Goal: Information Seeking & Learning: Learn about a topic

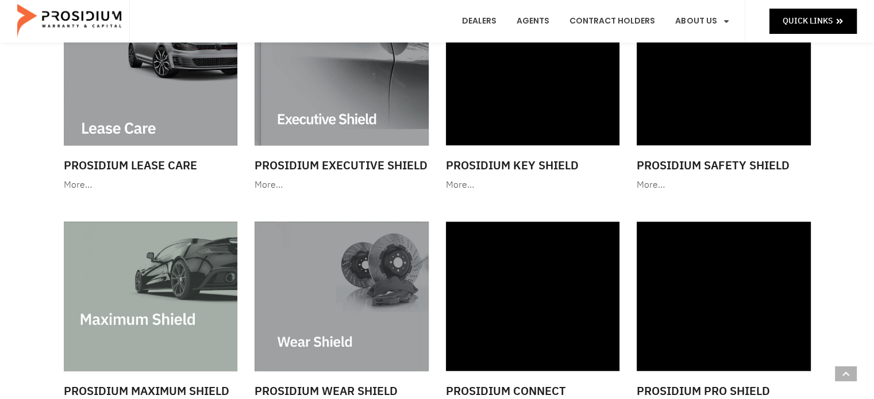
scroll to position [1035, 0]
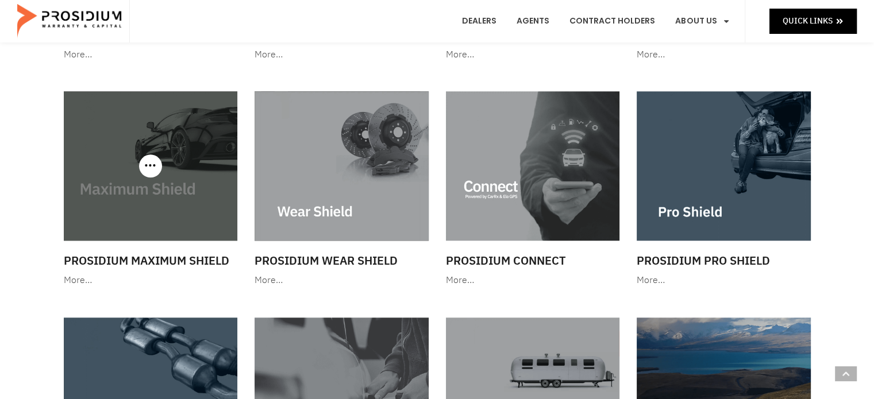
click at [158, 220] on img at bounding box center [151, 165] width 174 height 149
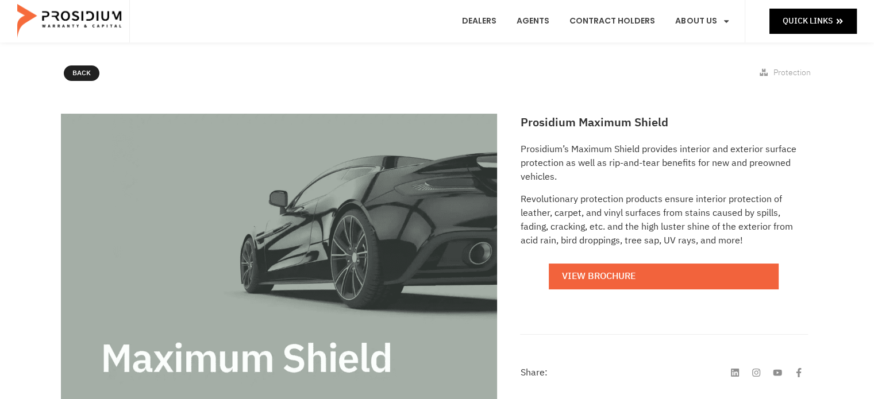
scroll to position [115, 0]
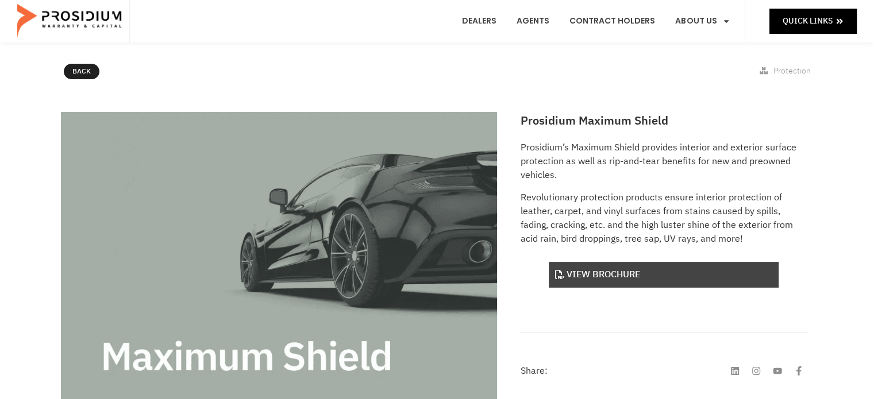
click at [616, 272] on link "View Brochure" at bounding box center [664, 275] width 230 height 26
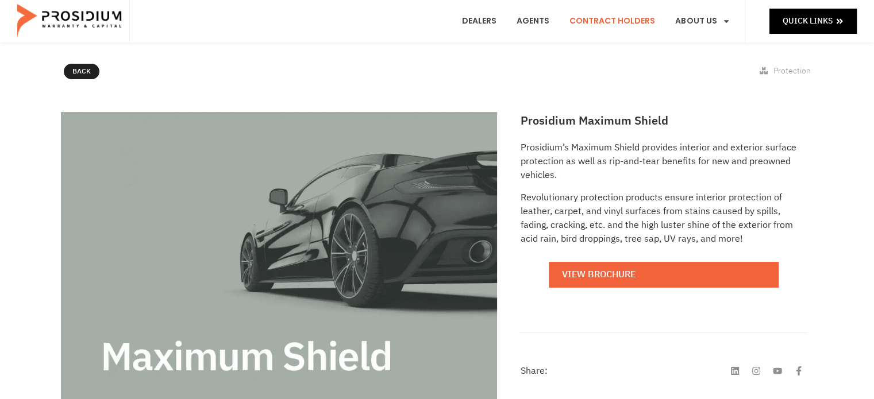
click at [646, 20] on link "Contract Holders" at bounding box center [612, 21] width 103 height 43
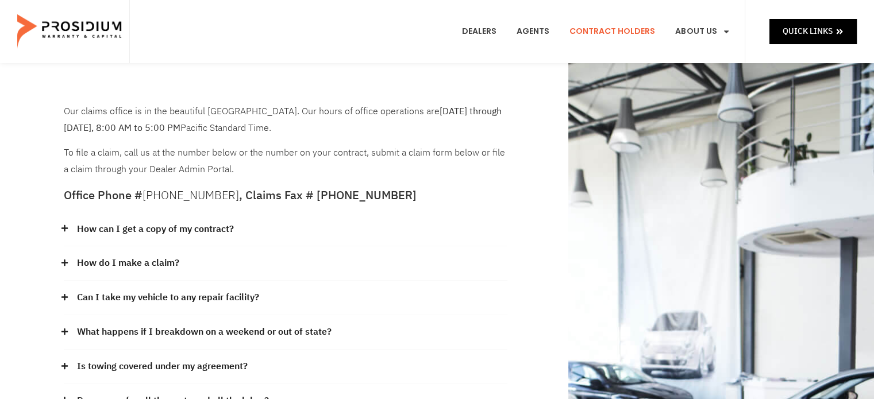
click at [156, 227] on link "How can I get a copy of my contract?" at bounding box center [155, 229] width 157 height 17
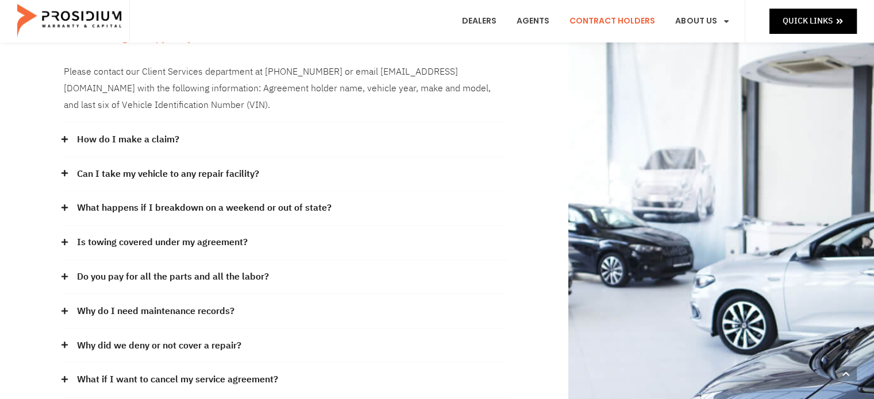
scroll to position [230, 0]
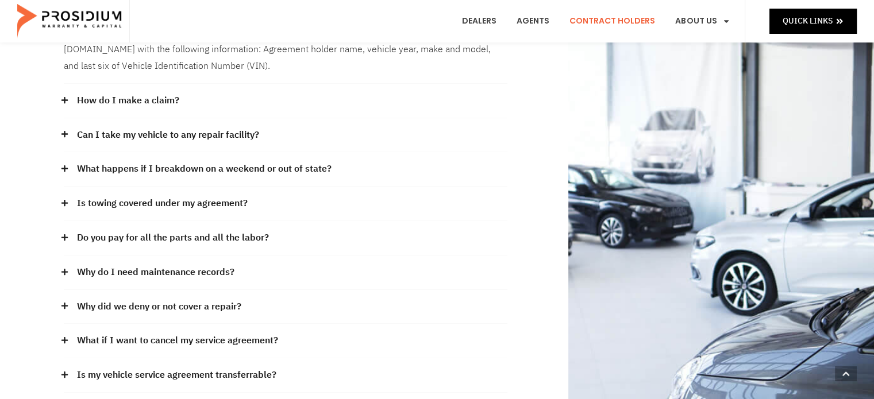
click at [161, 237] on link "Do you pay for all the parts and all the labor?" at bounding box center [173, 238] width 192 height 17
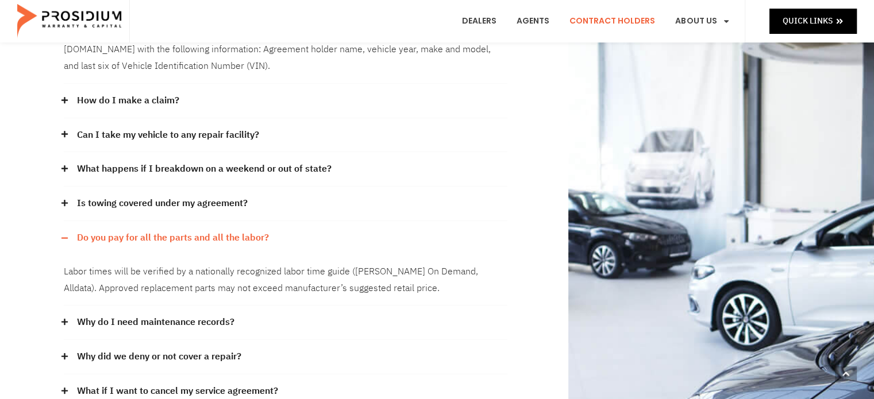
click at [151, 99] on link "How do I make a claim?" at bounding box center [128, 101] width 102 height 17
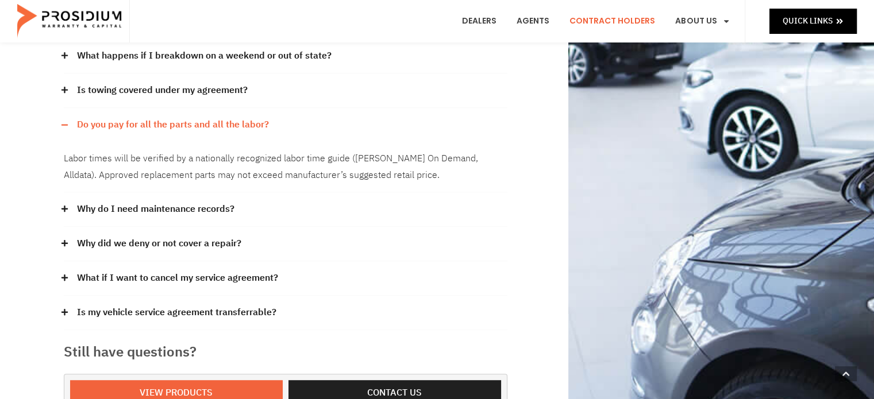
scroll to position [575, 0]
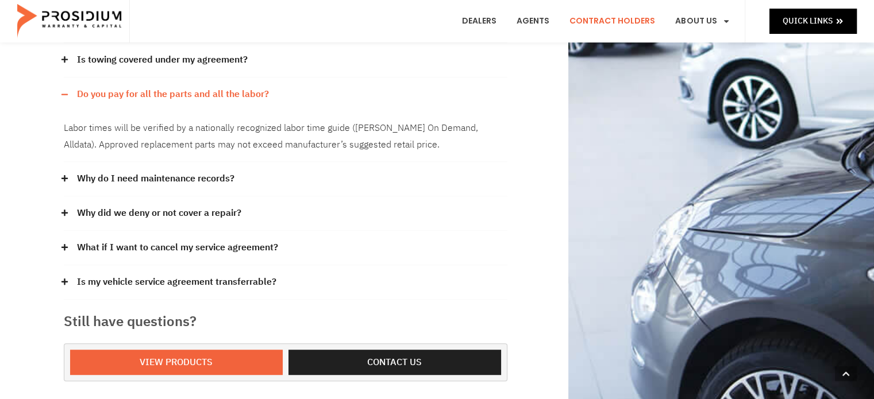
click at [186, 171] on link "Why do I need maintenance records?" at bounding box center [155, 179] width 157 height 17
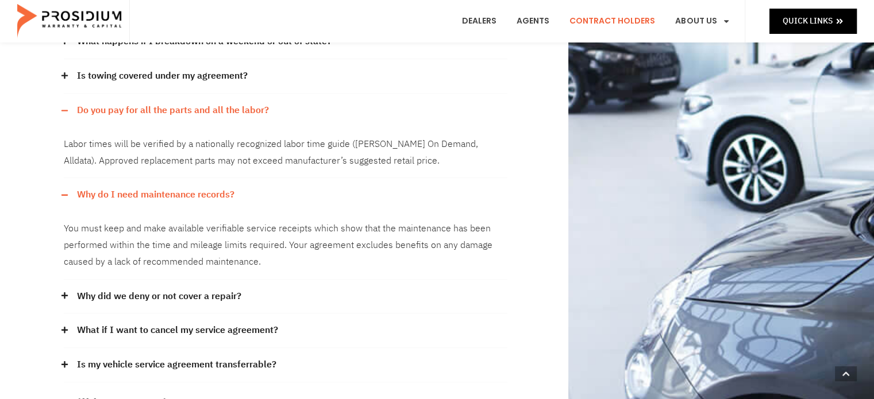
scroll to position [402, 0]
